Goal: Transaction & Acquisition: Purchase product/service

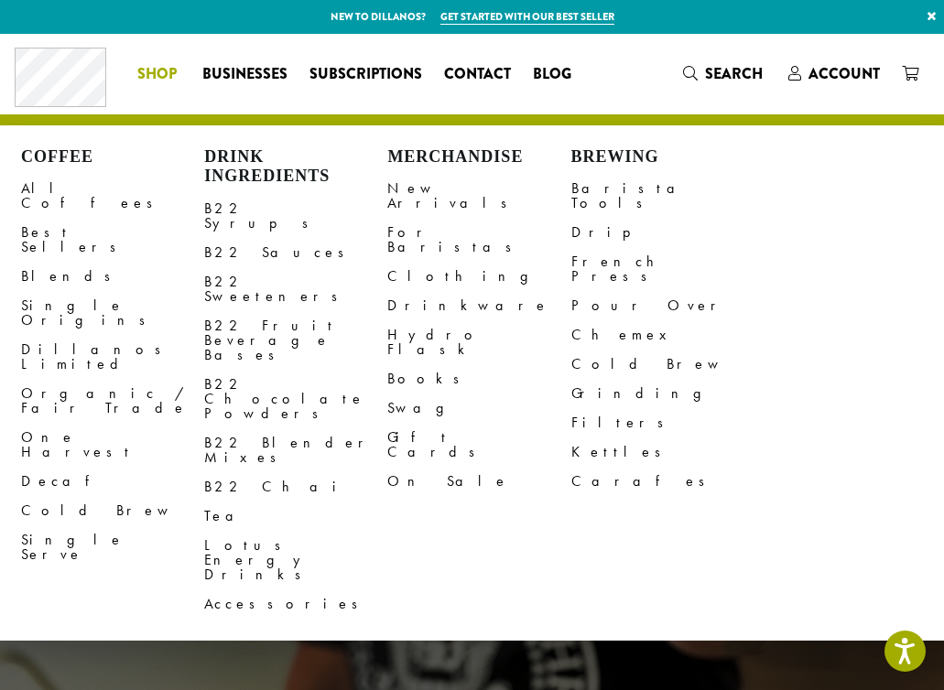
drag, startPoint x: 162, startPoint y: 64, endPoint x: 174, endPoint y: 61, distance: 12.2
click at [162, 63] on span "Shop" at bounding box center [156, 74] width 39 height 23
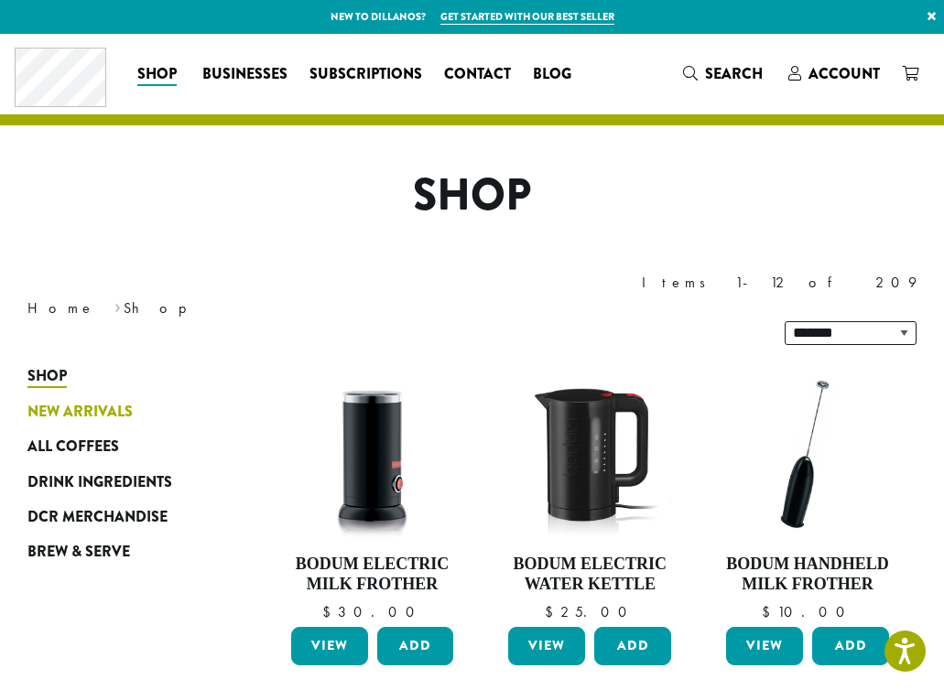
click at [141, 395] on link "New Arrivals" at bounding box center [117, 412] width 181 height 35
click at [115, 401] on span "New Arrivals" at bounding box center [79, 412] width 105 height 23
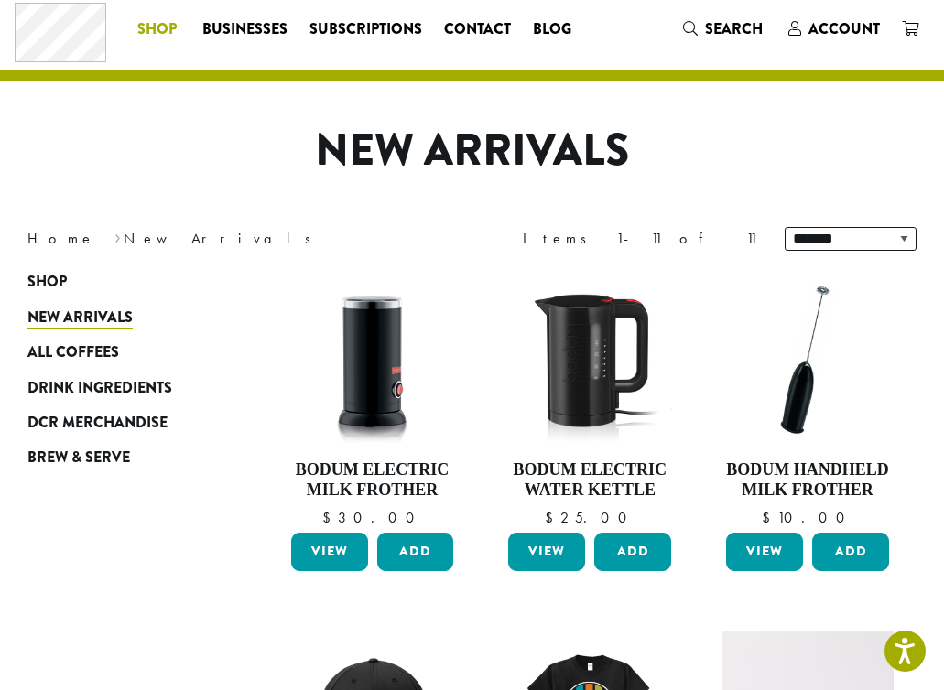
click at [159, 18] on span "Shop" at bounding box center [156, 29] width 39 height 23
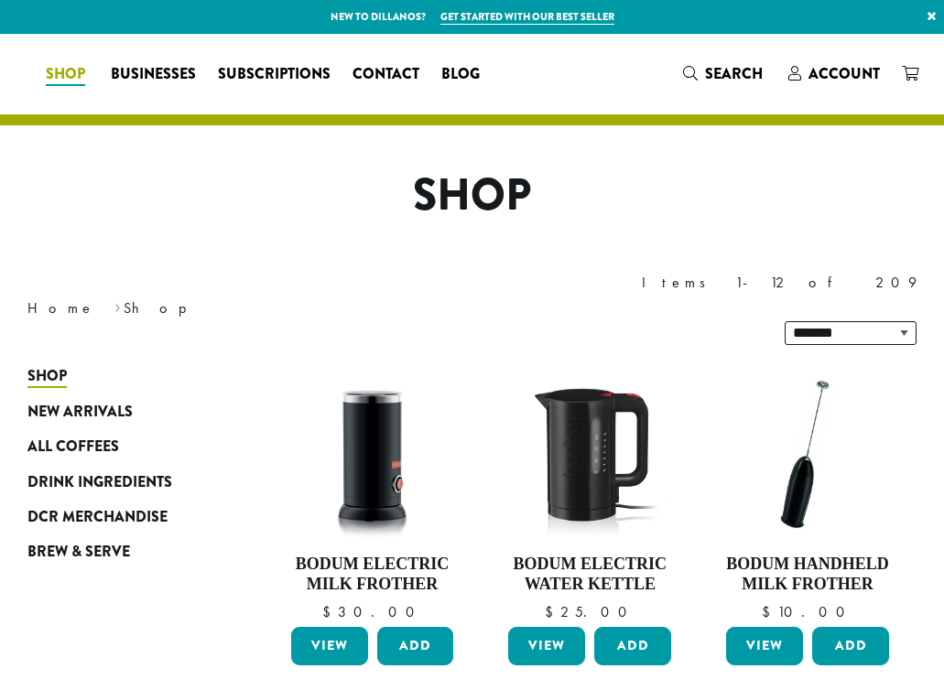
click at [85, 78] on span "Shop" at bounding box center [65, 74] width 39 height 23
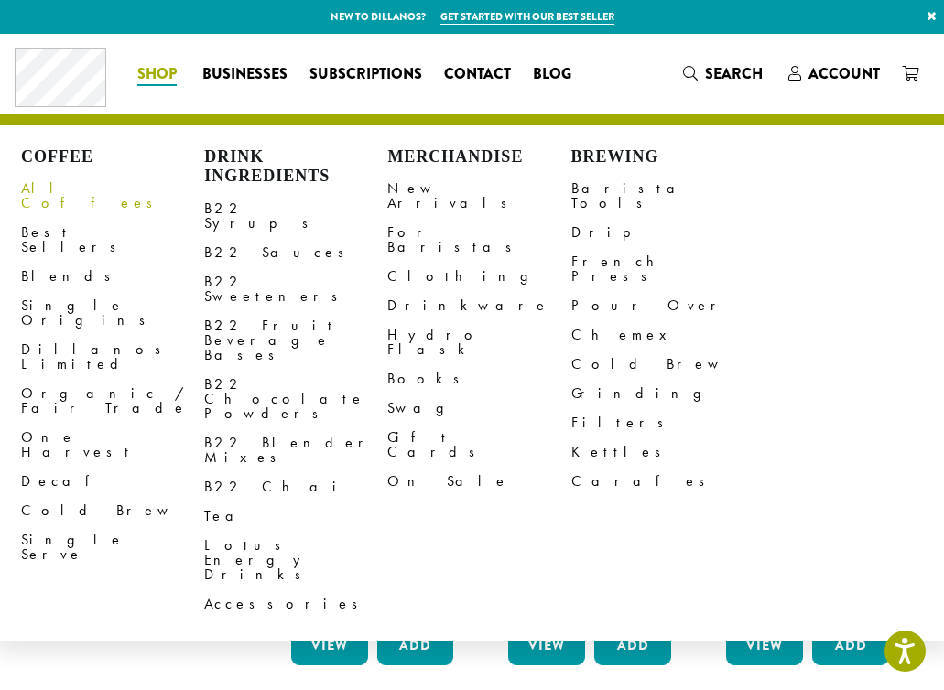
click at [71, 189] on link "All Coffees" at bounding box center [112, 196] width 183 height 44
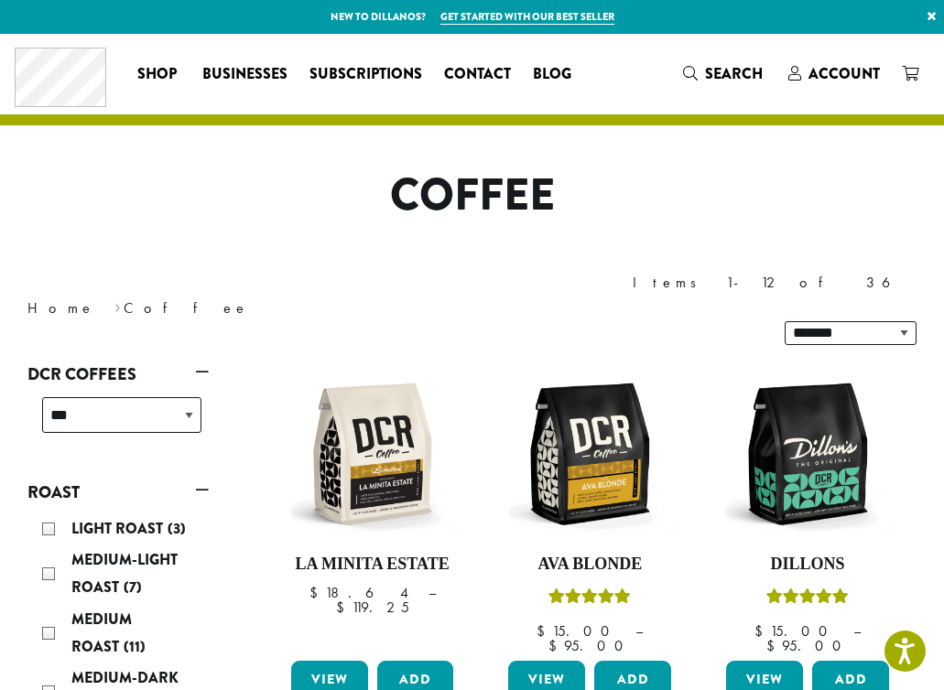
click at [379, 417] on img at bounding box center [372, 454] width 172 height 172
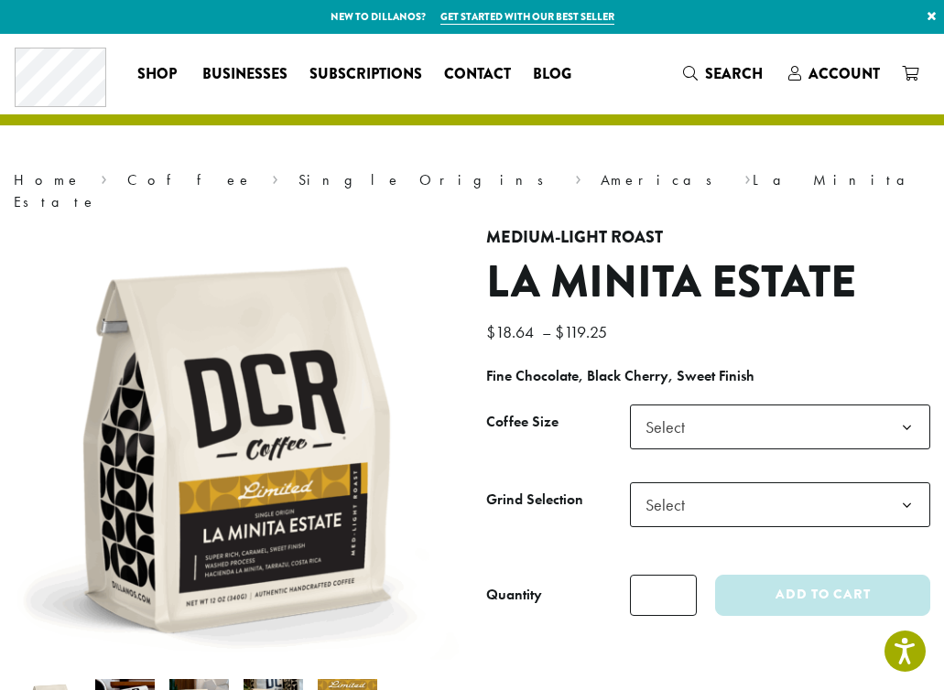
click at [698, 413] on span "Select" at bounding box center [670, 427] width 65 height 36
click at [682, 487] on span "Select" at bounding box center [670, 505] width 65 height 36
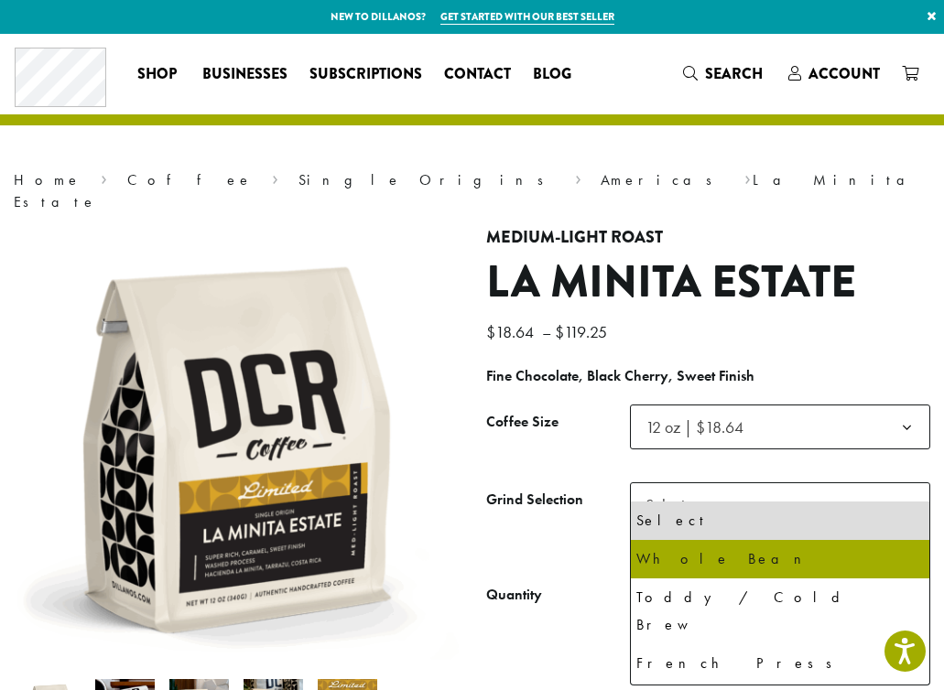
select select "*********"
select select "**********"
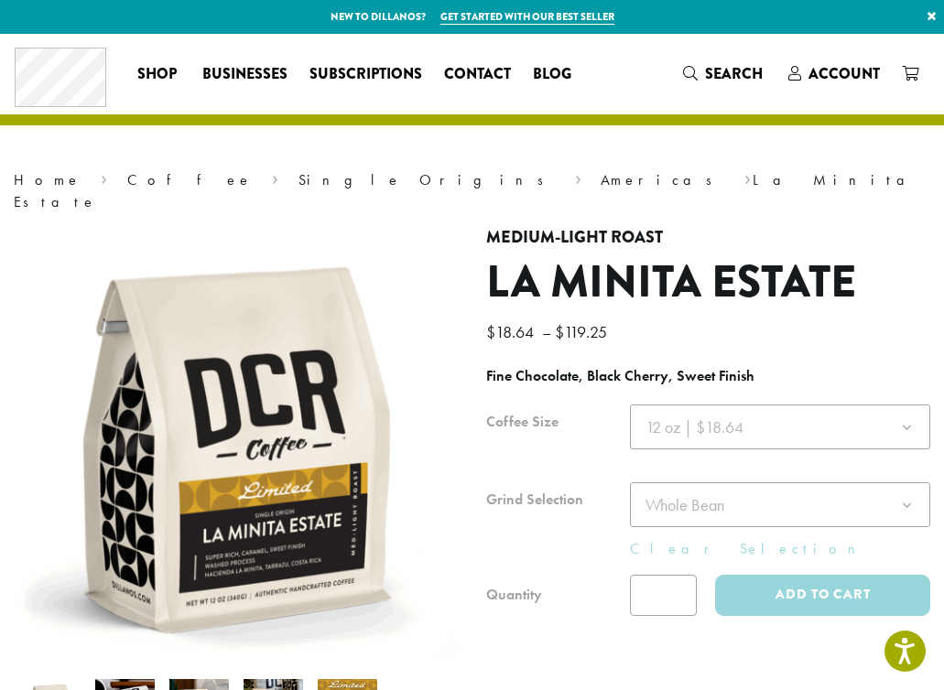
click at [825, 557] on div at bounding box center [708, 510] width 445 height 211
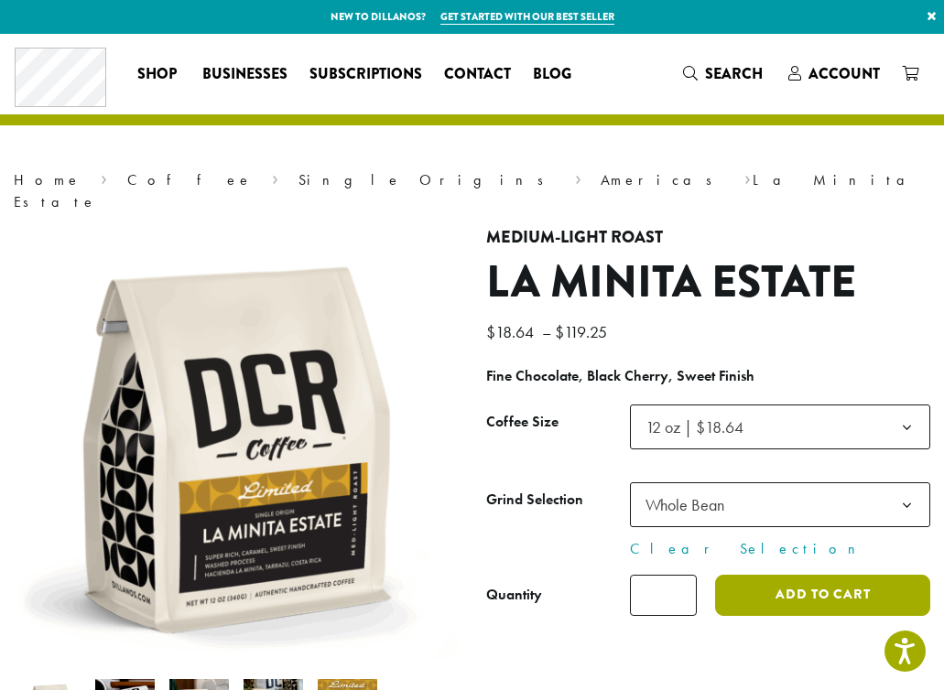
click at [818, 575] on button "Add to cart" at bounding box center [822, 595] width 215 height 41
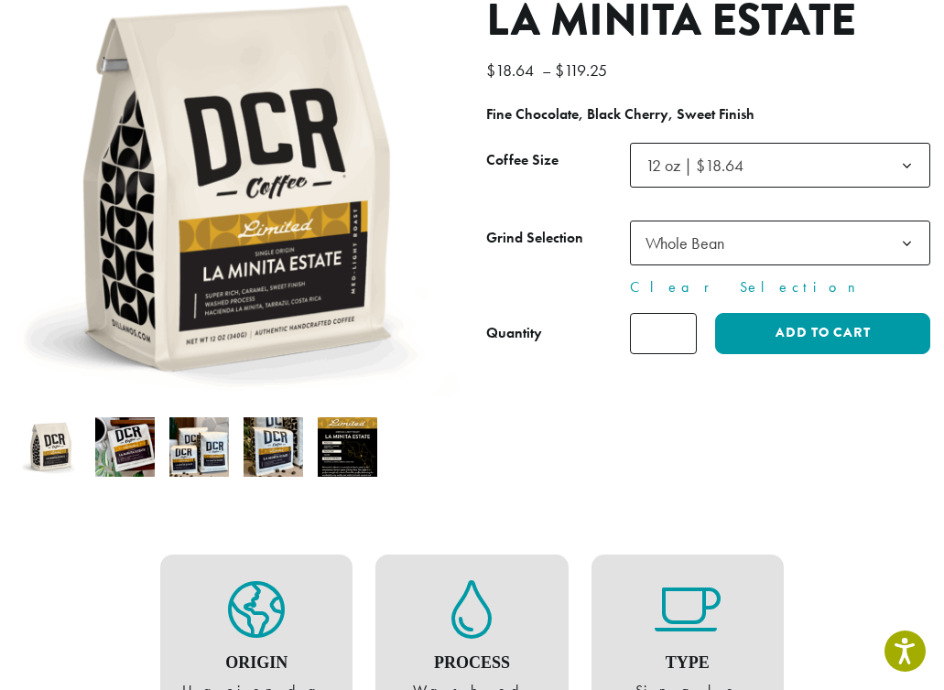
scroll to position [289, 0]
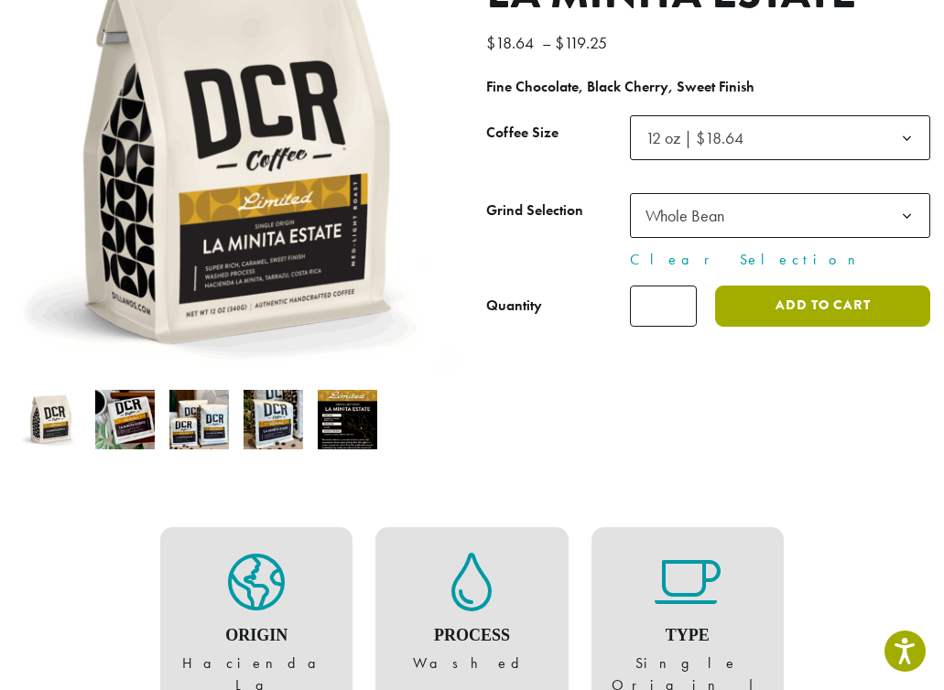
click at [792, 286] on button "Add to cart" at bounding box center [822, 306] width 215 height 41
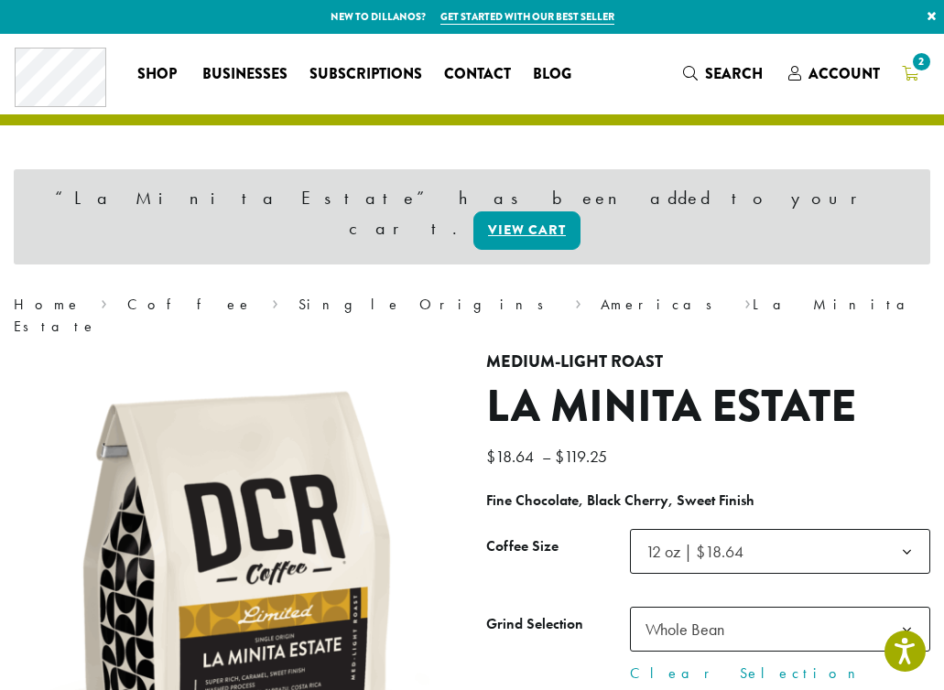
click at [913, 78] on icon "2" at bounding box center [910, 73] width 16 height 15
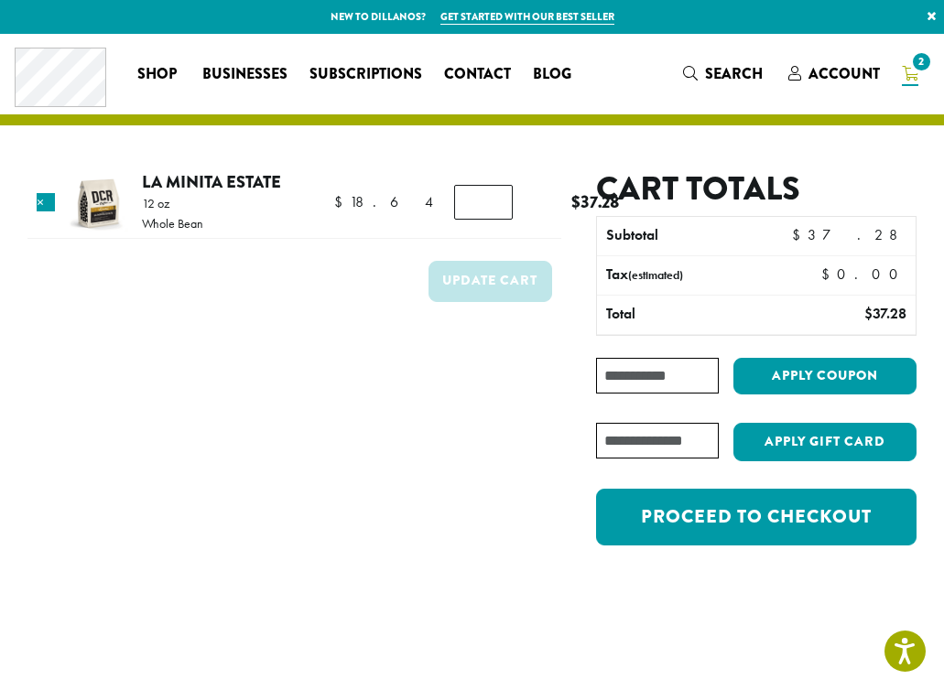
type input "*"
click at [472, 209] on input "*" at bounding box center [483, 202] width 59 height 35
click at [514, 277] on button "Update cart" at bounding box center [490, 281] width 124 height 41
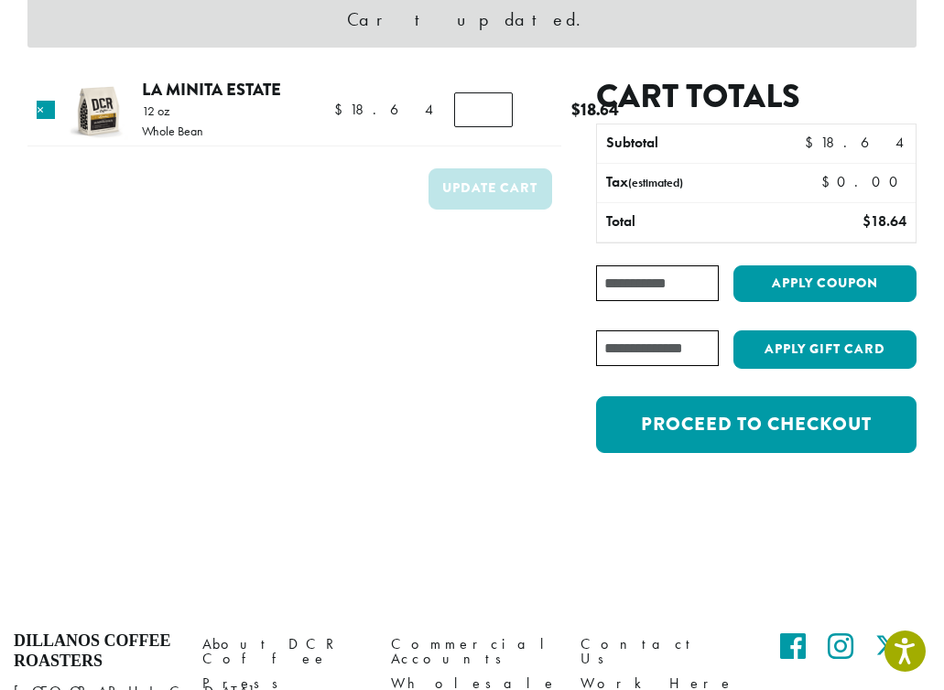
scroll to position [180, 0]
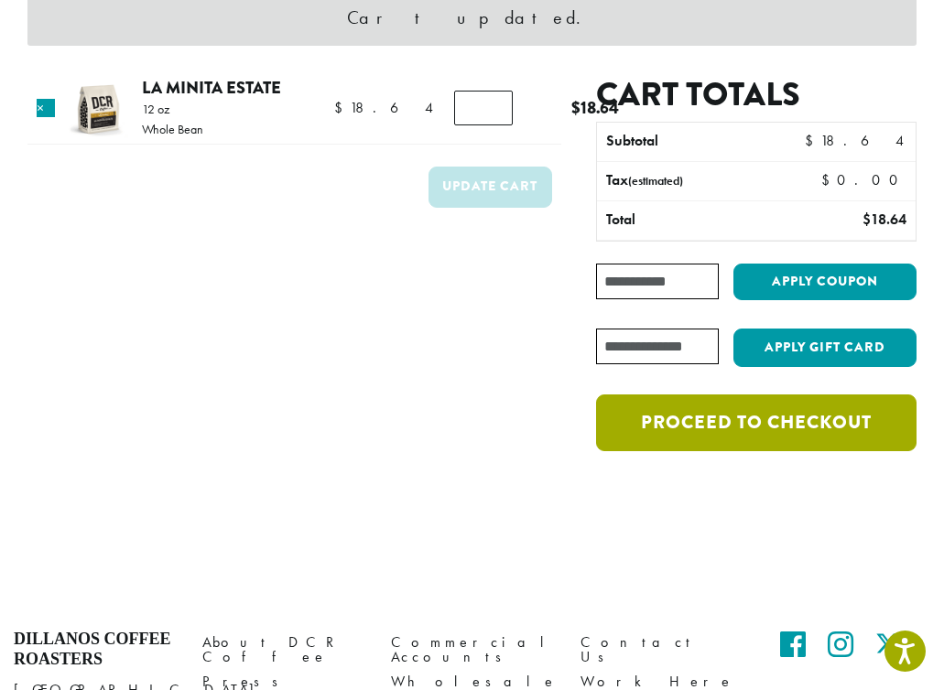
click at [686, 425] on link "Proceed to checkout" at bounding box center [756, 423] width 320 height 57
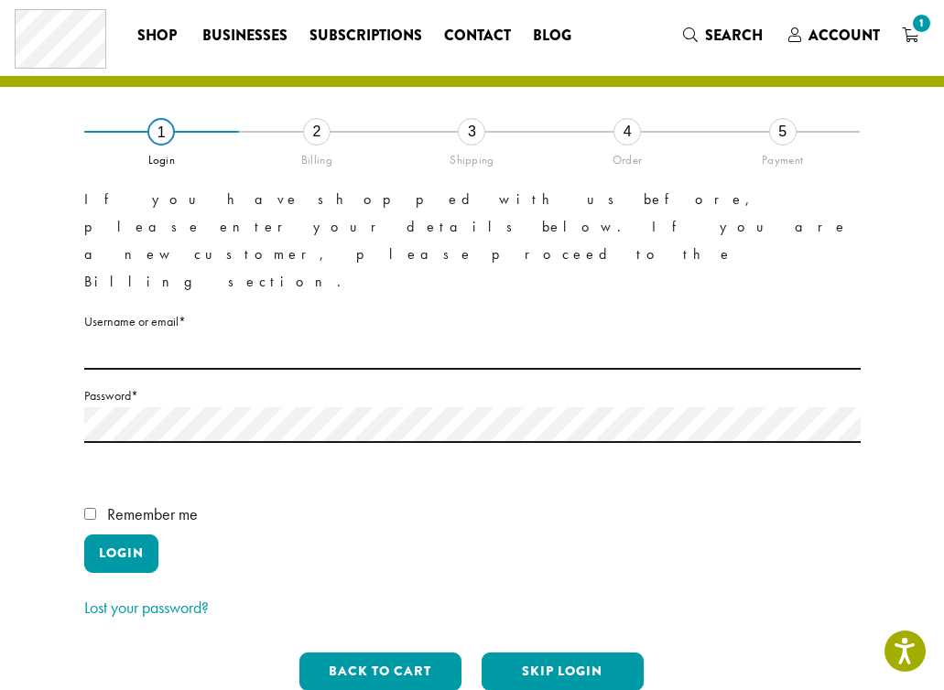
scroll to position [36, 0]
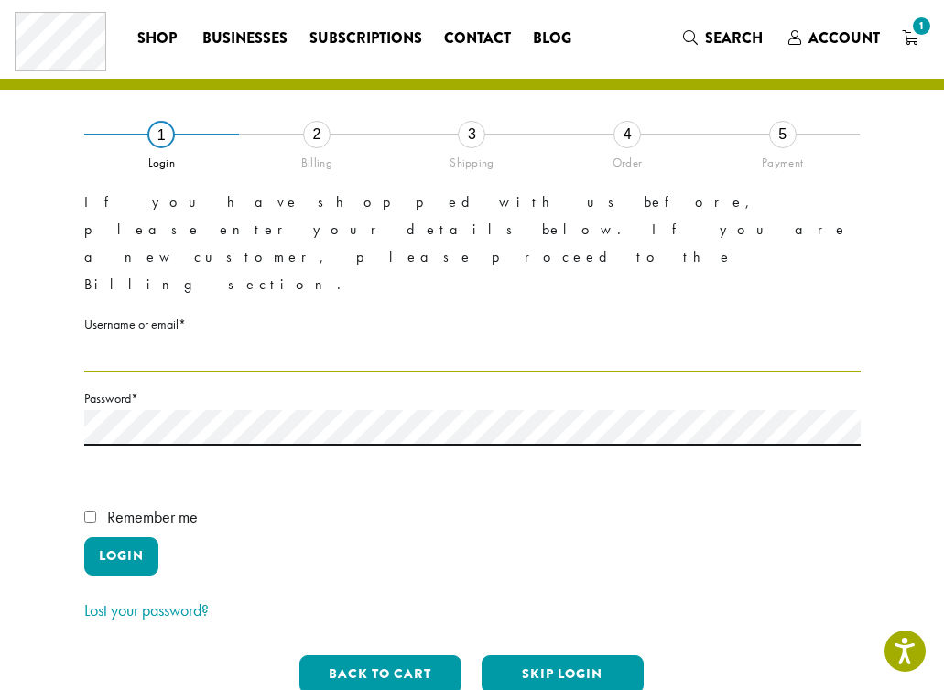
click at [245, 337] on input "Username or email * Required" at bounding box center [472, 355] width 776 height 36
type input "**********"
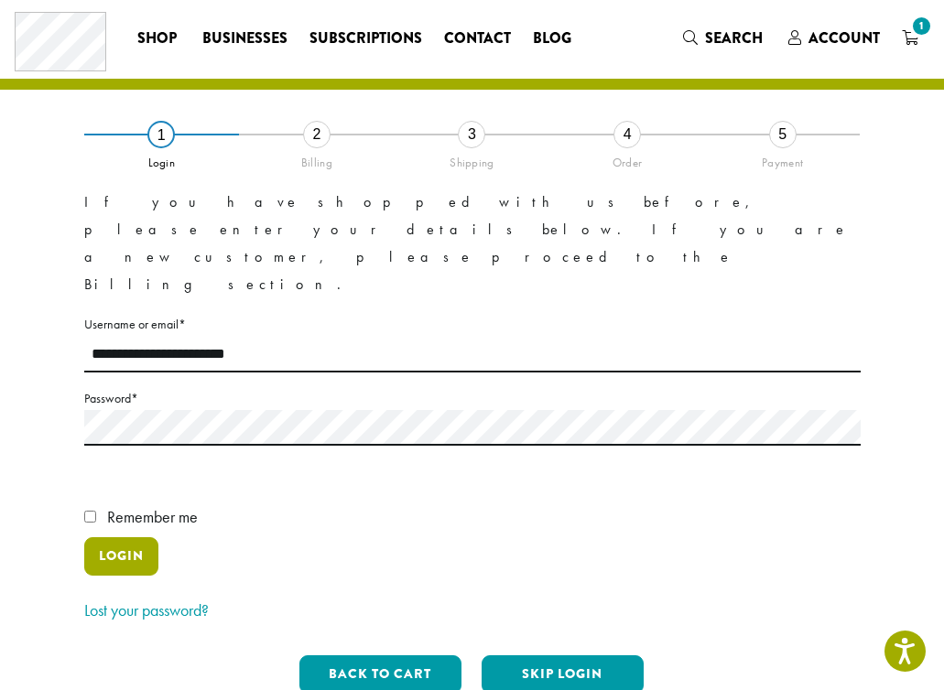
click at [142, 537] on button "Login" at bounding box center [121, 556] width 74 height 38
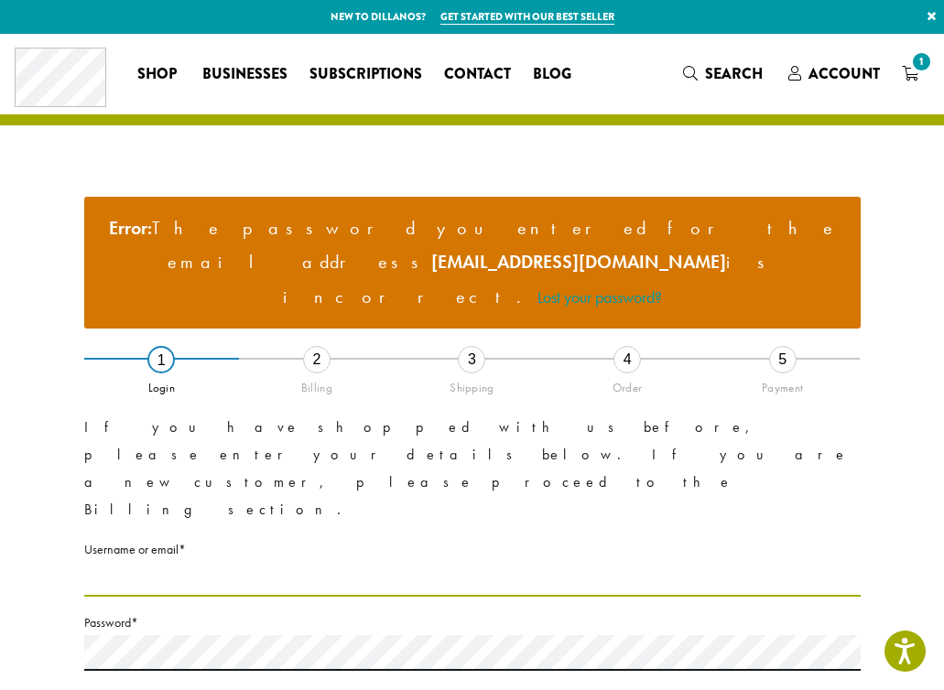
click at [207, 561] on input "Username or email * Required" at bounding box center [472, 579] width 776 height 36
type input "**********"
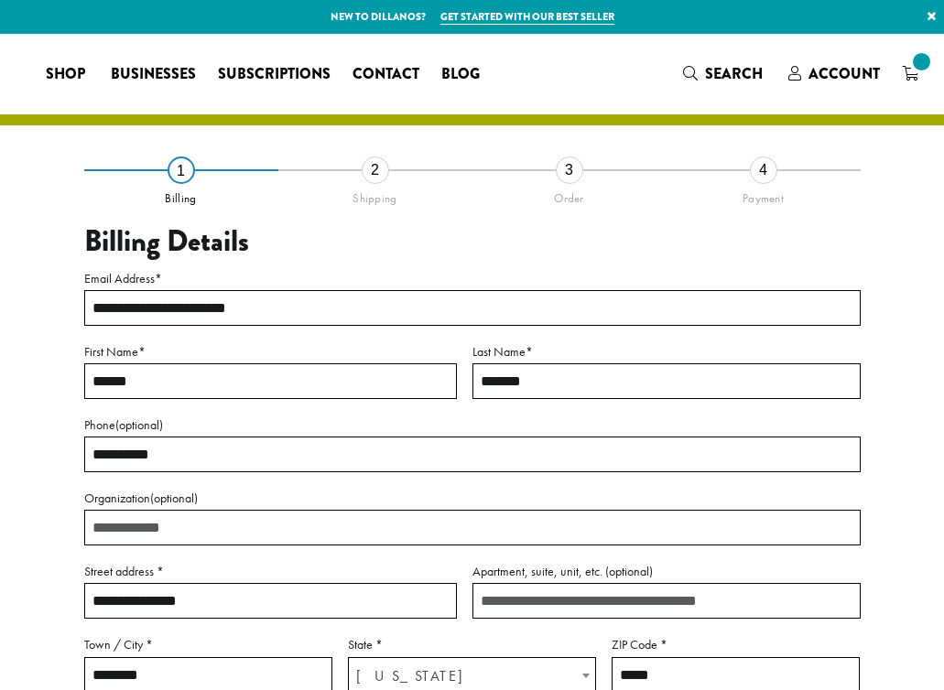
select select "**"
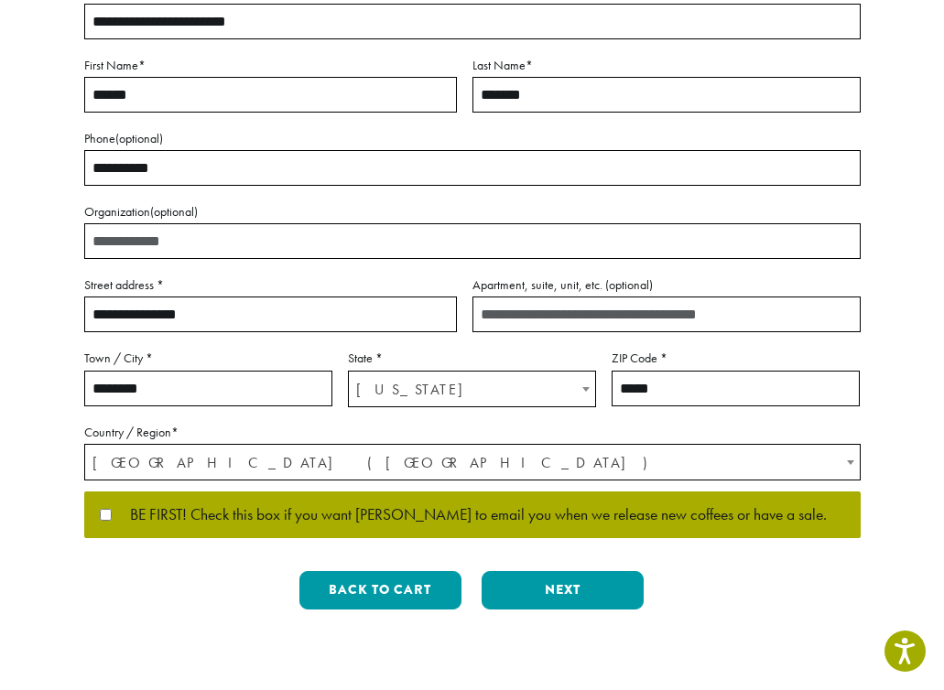
scroll to position [315, 0]
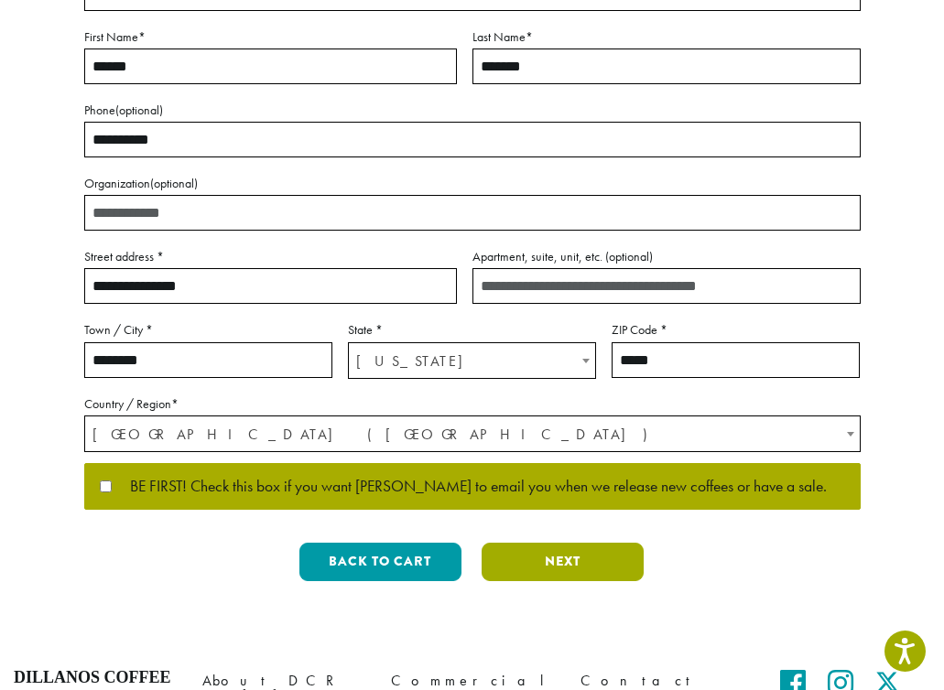
click at [594, 563] on button "Next" at bounding box center [562, 562] width 162 height 38
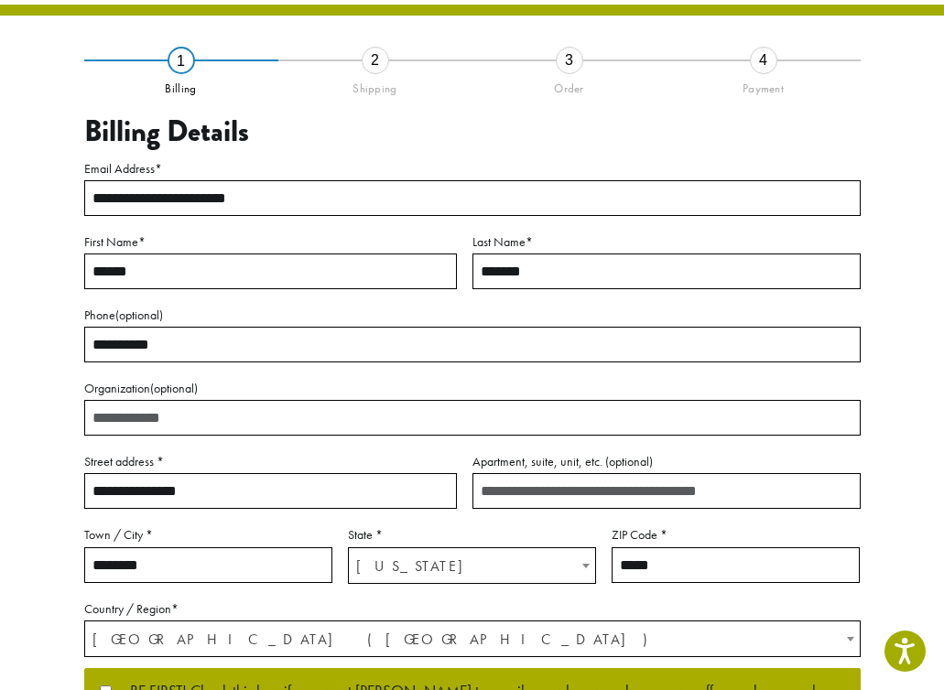
scroll to position [99, 0]
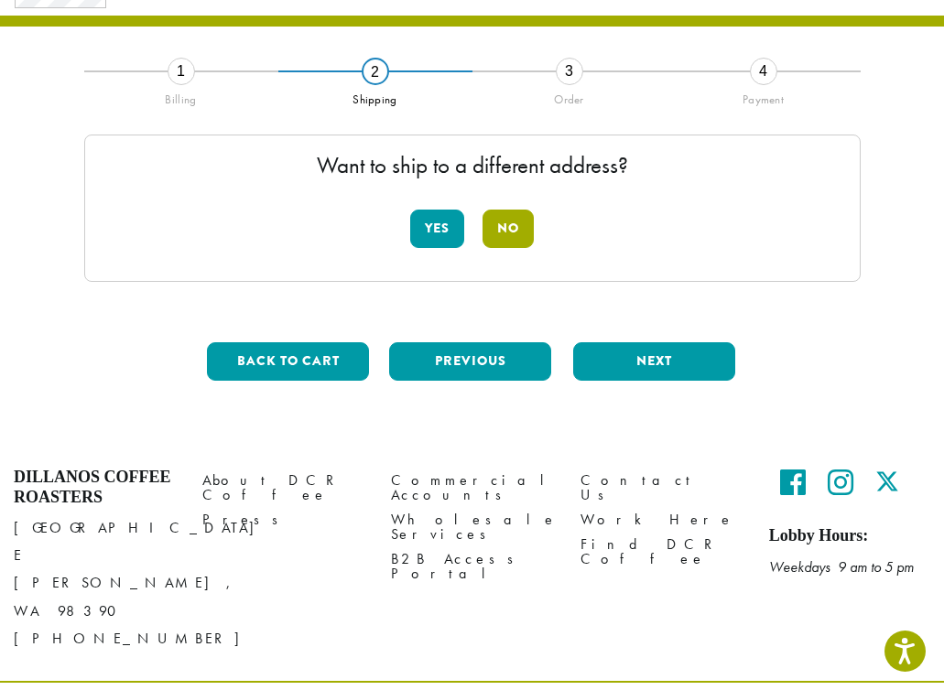
click at [506, 231] on button "No" at bounding box center [507, 229] width 51 height 38
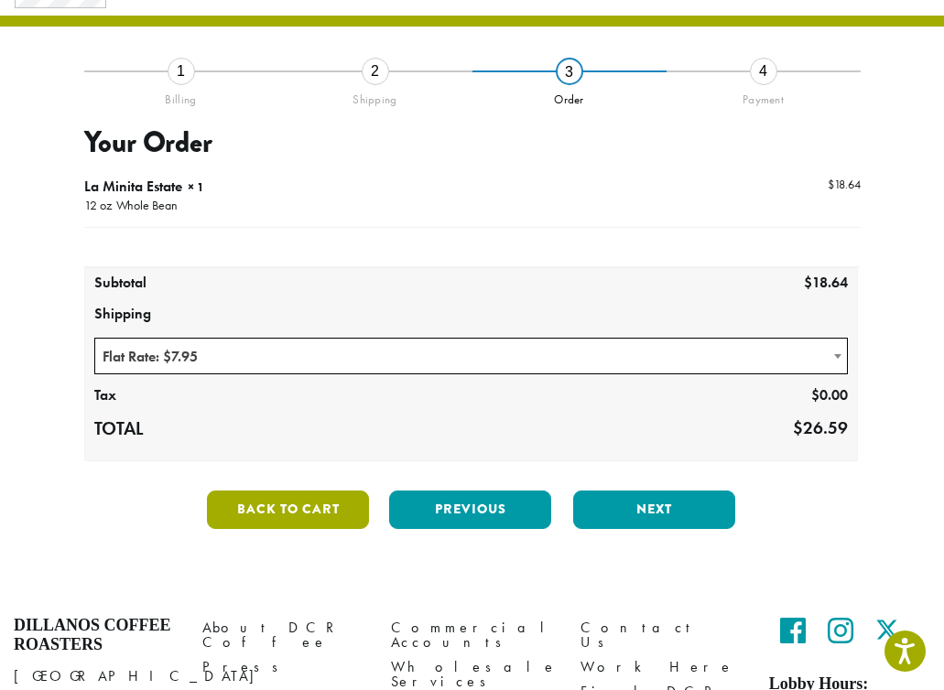
click at [297, 510] on button "Back to cart" at bounding box center [288, 510] width 162 height 38
